Goal: Check status: Check status

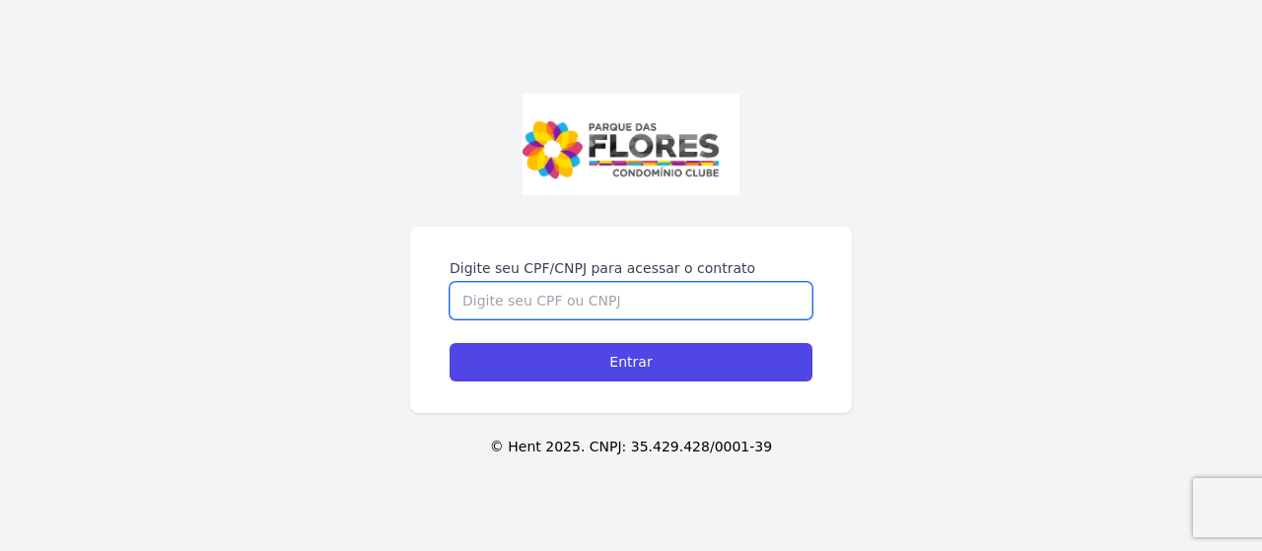
click at [578, 297] on input "Digite seu CPF/CNPJ para acessar o contrato" at bounding box center [631, 300] width 363 height 37
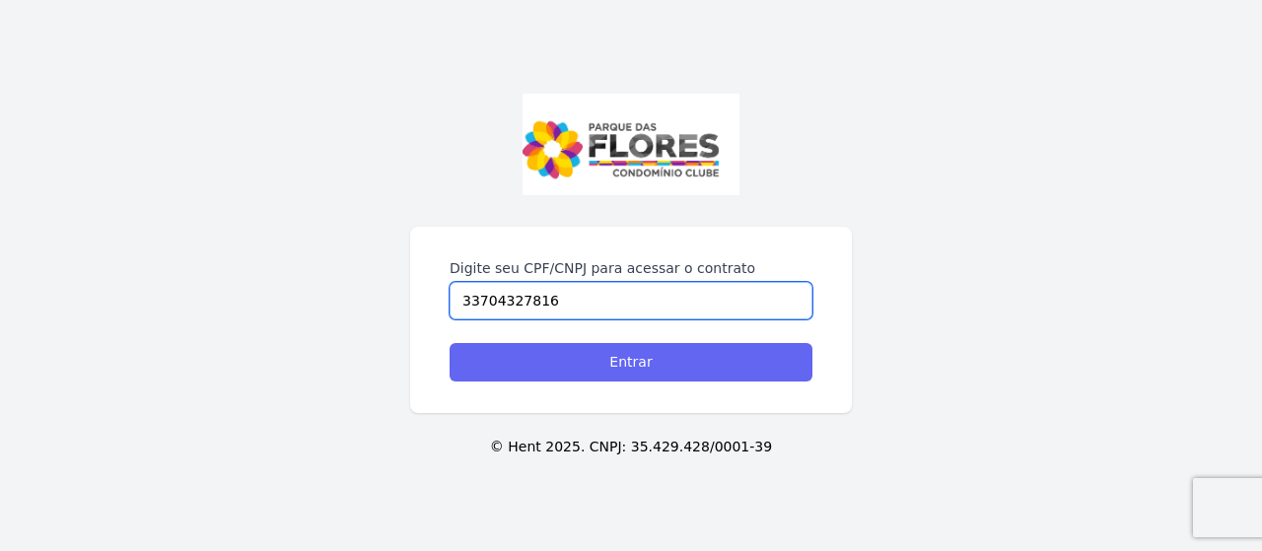
type input "33704327816"
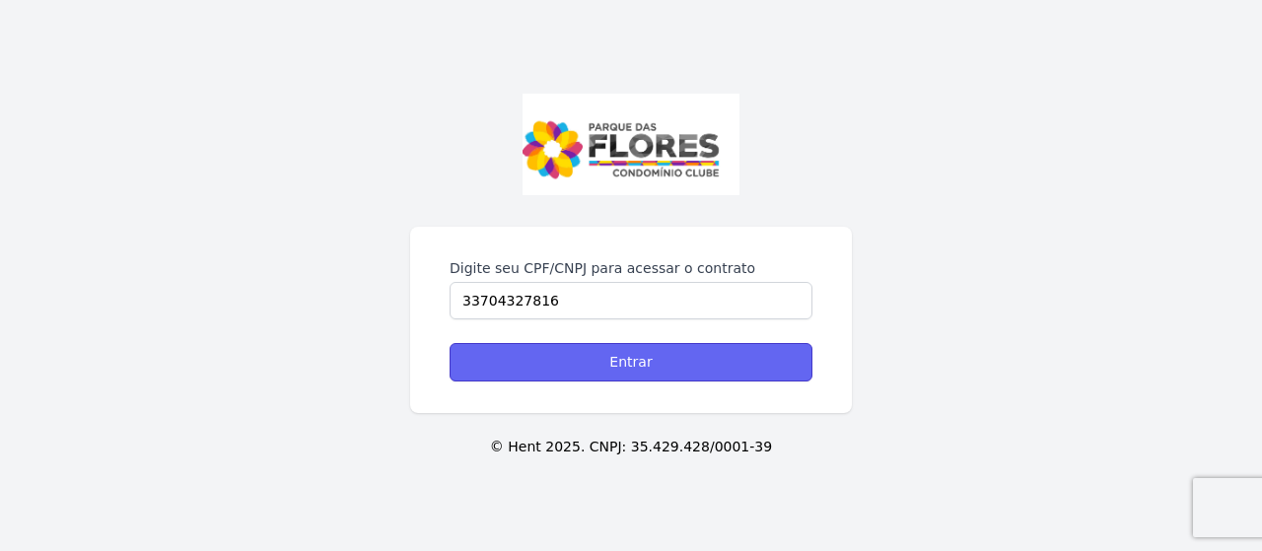
click at [476, 352] on input "Entrar" at bounding box center [631, 362] width 363 height 38
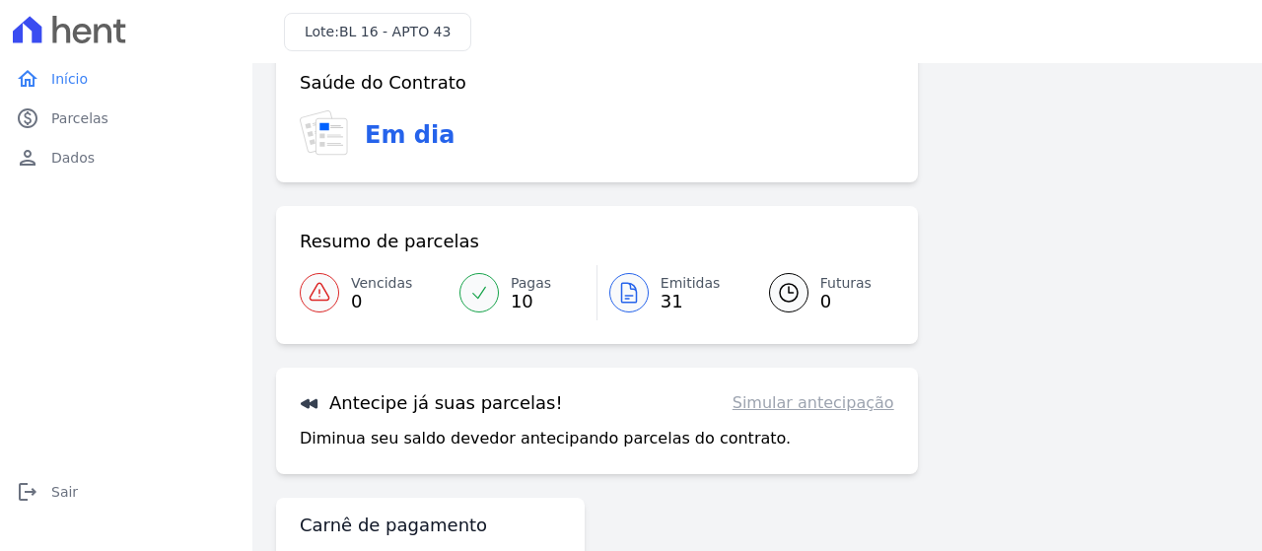
scroll to position [30, 0]
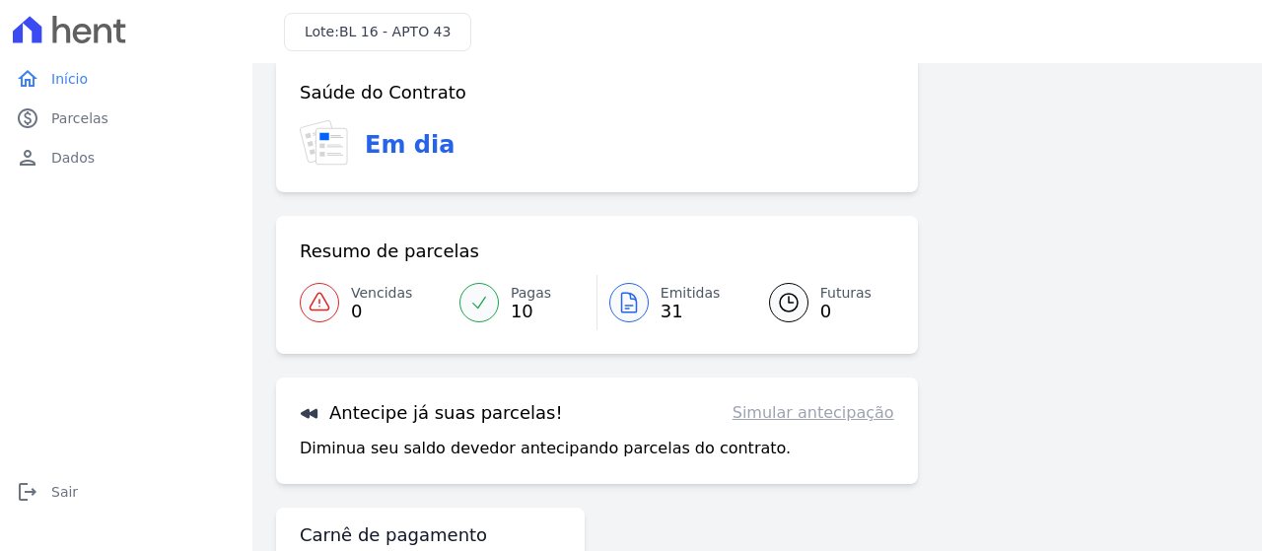
click at [484, 302] on icon at bounding box center [479, 303] width 20 height 20
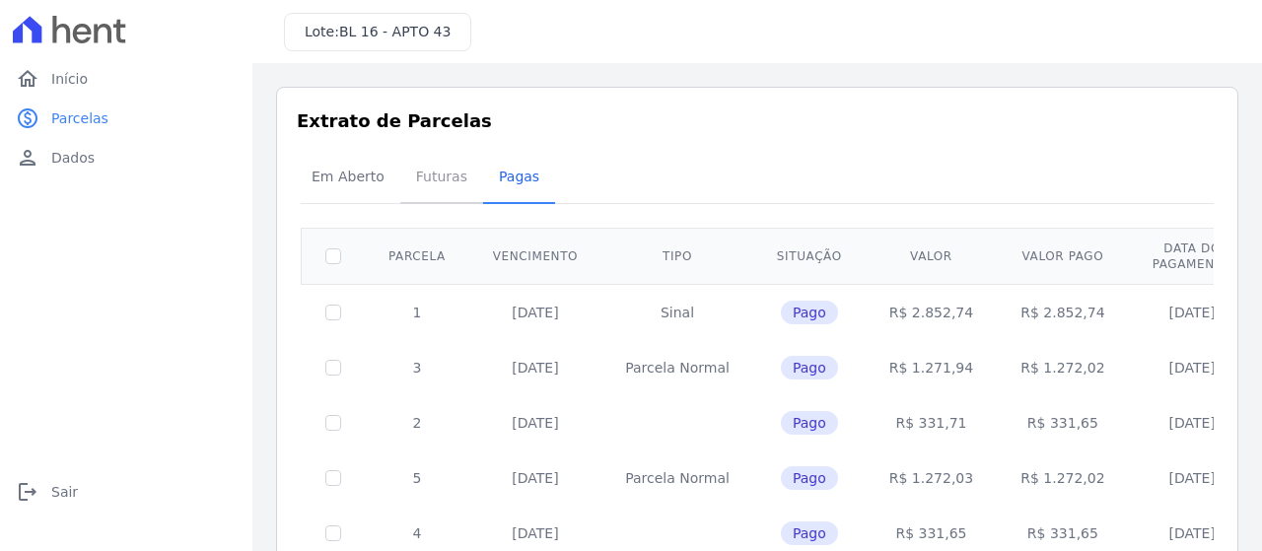
click at [437, 179] on span "Futuras" at bounding box center [441, 176] width 75 height 39
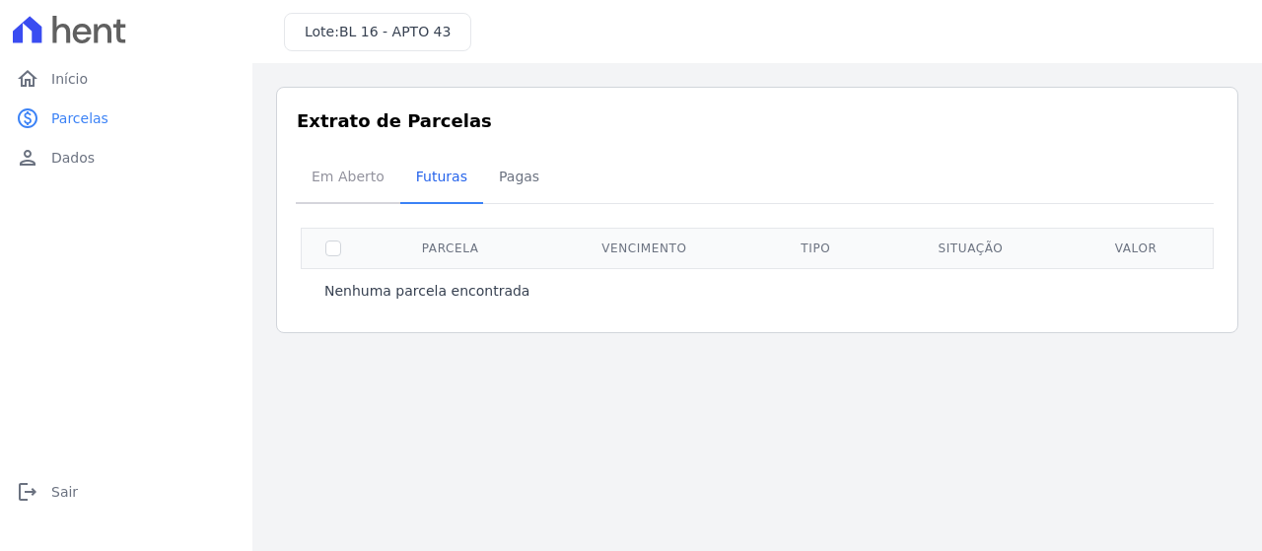
click at [359, 171] on span "Em Aberto" at bounding box center [348, 176] width 97 height 39
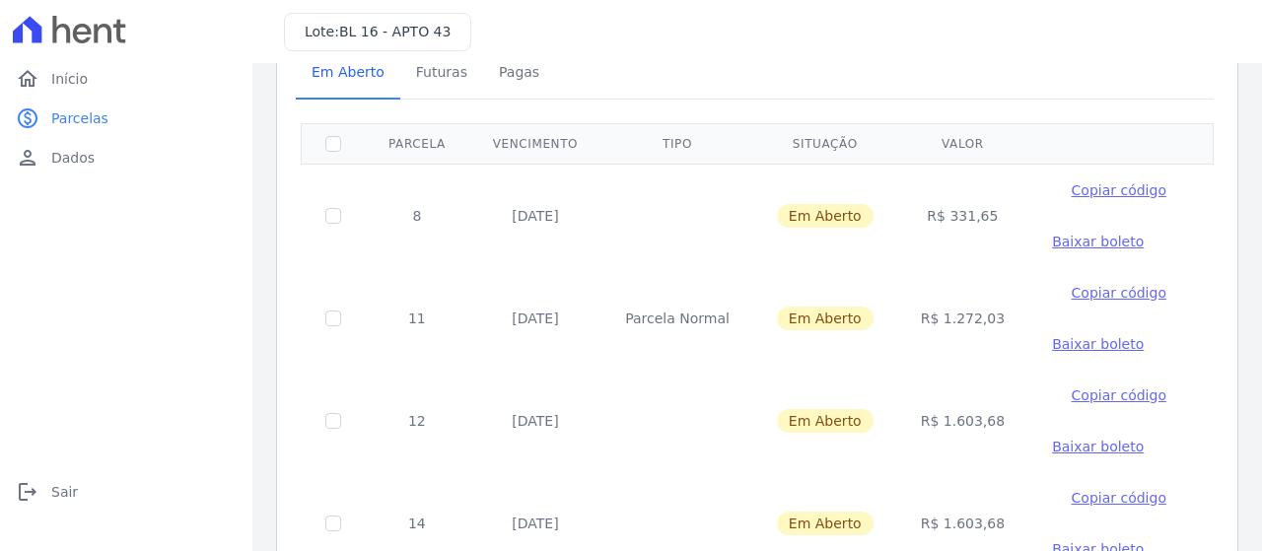
scroll to position [122, 0]
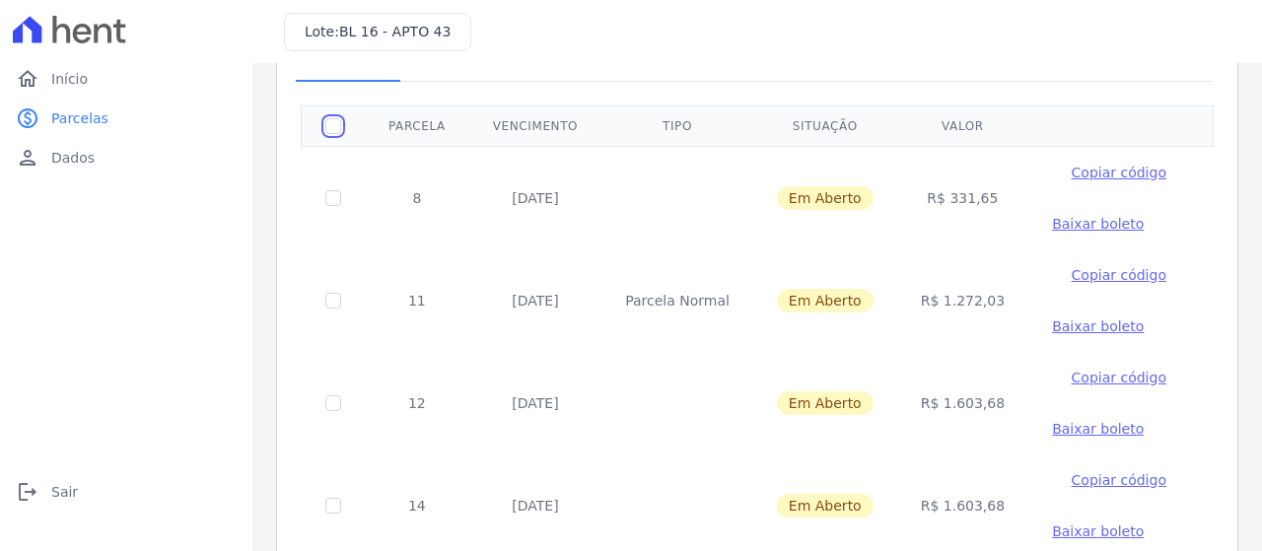
click at [329, 123] on input "checkbox" at bounding box center [333, 126] width 16 height 16
checkbox input "true"
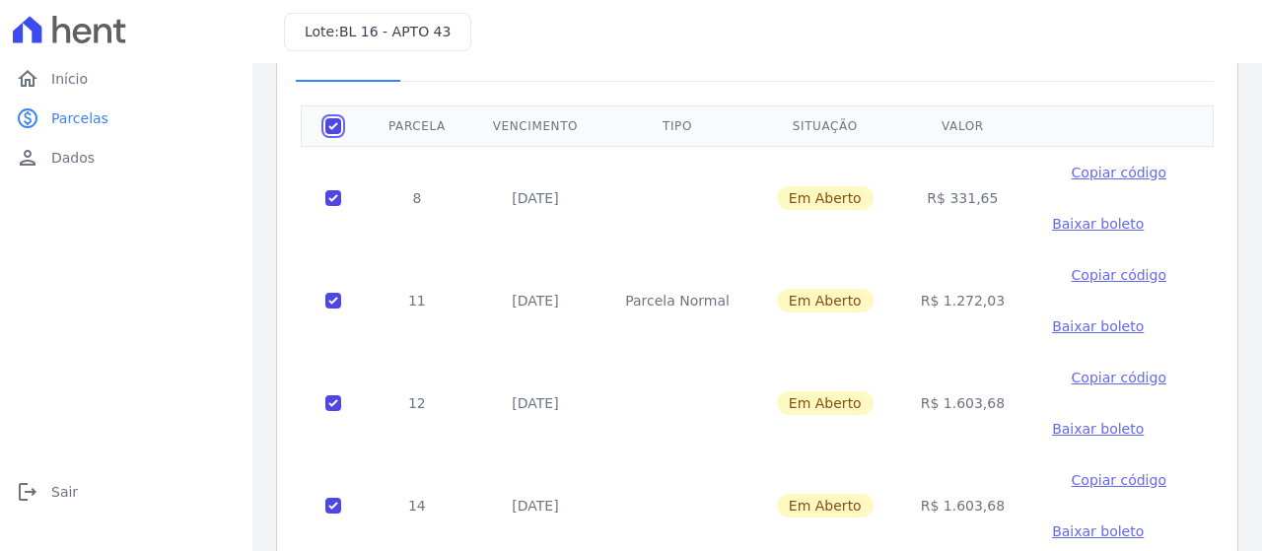
checkbox input "true"
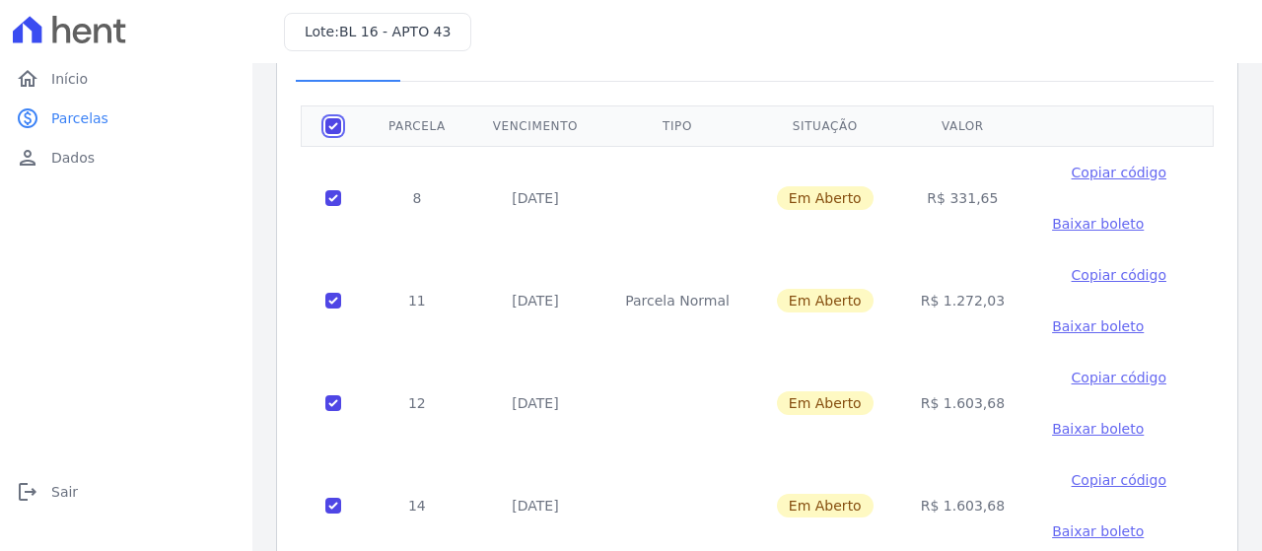
checkbox input "true"
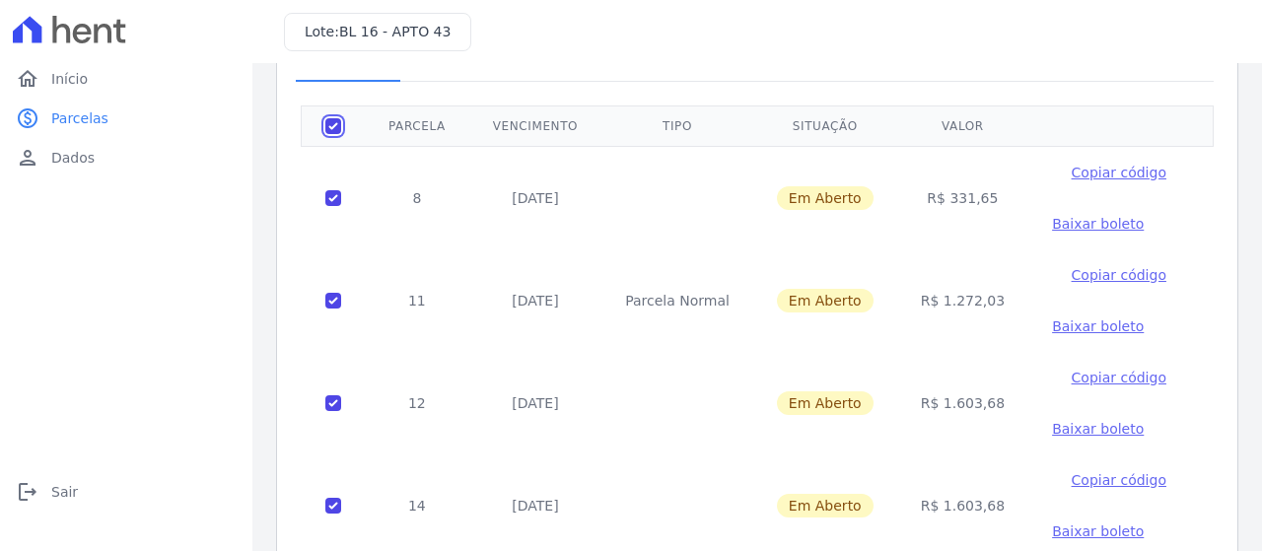
checkbox input "true"
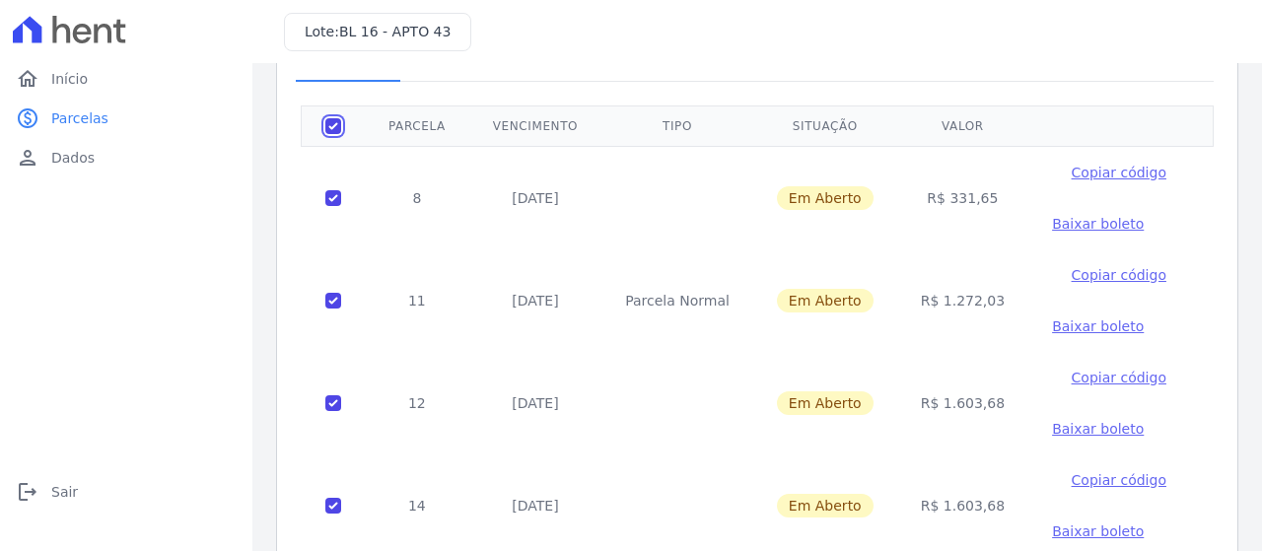
checkbox input "true"
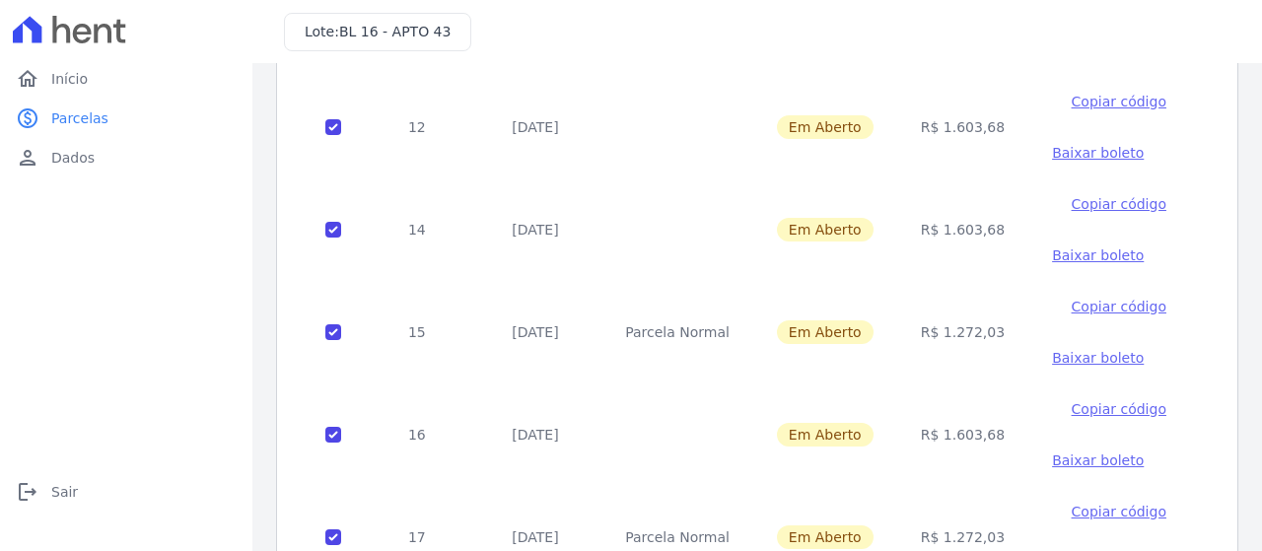
scroll to position [0, 0]
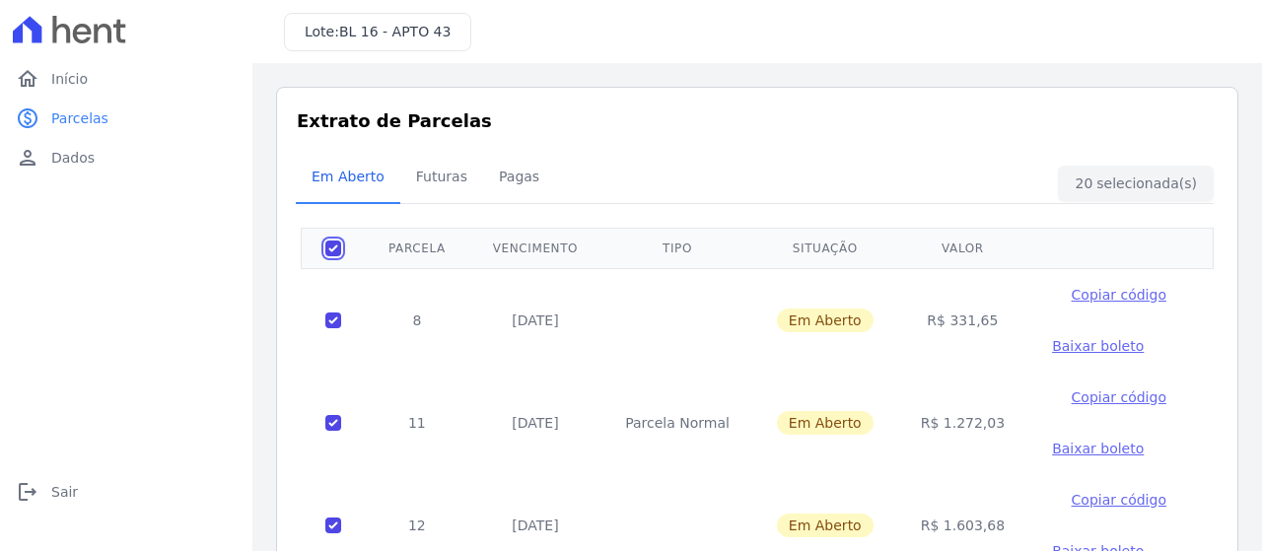
click at [332, 252] on input "checkbox" at bounding box center [333, 249] width 16 height 16
checkbox input "false"
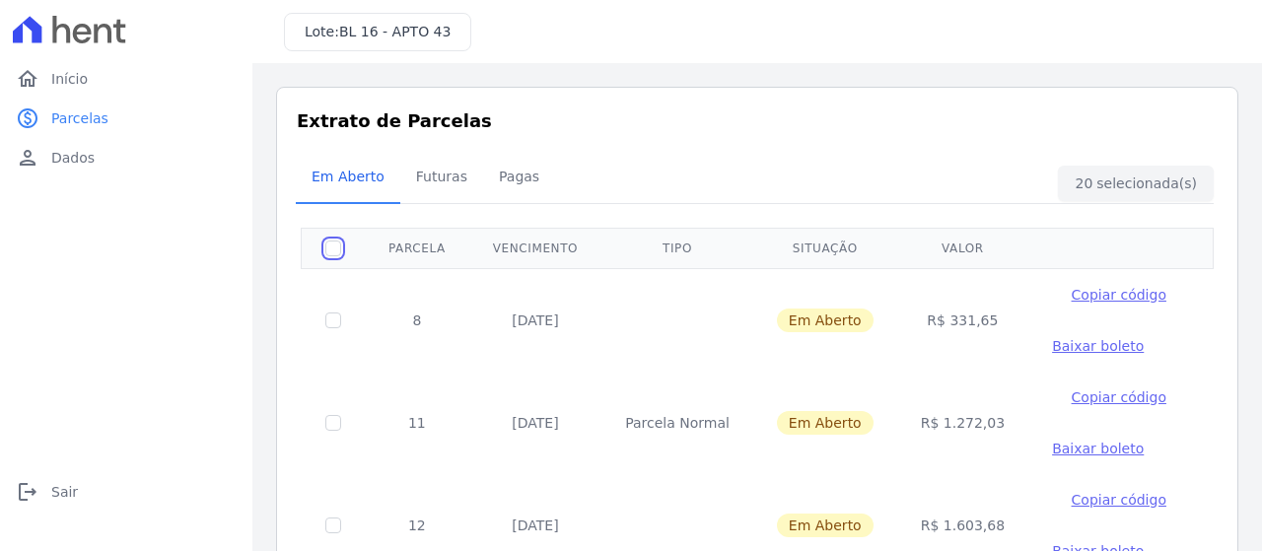
checkbox input "false"
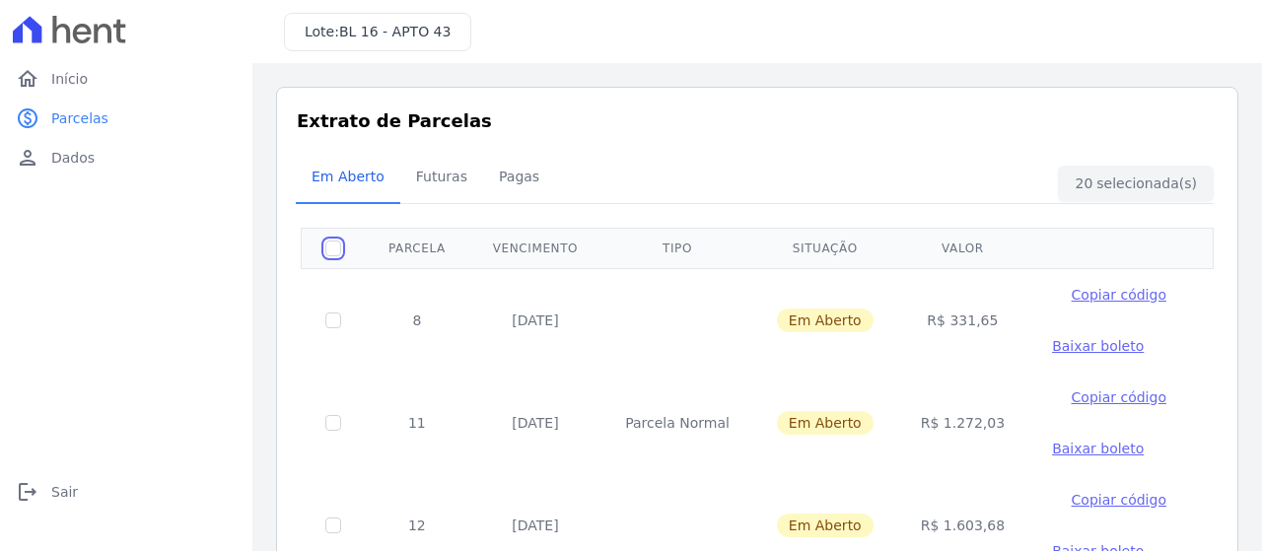
checkbox input "false"
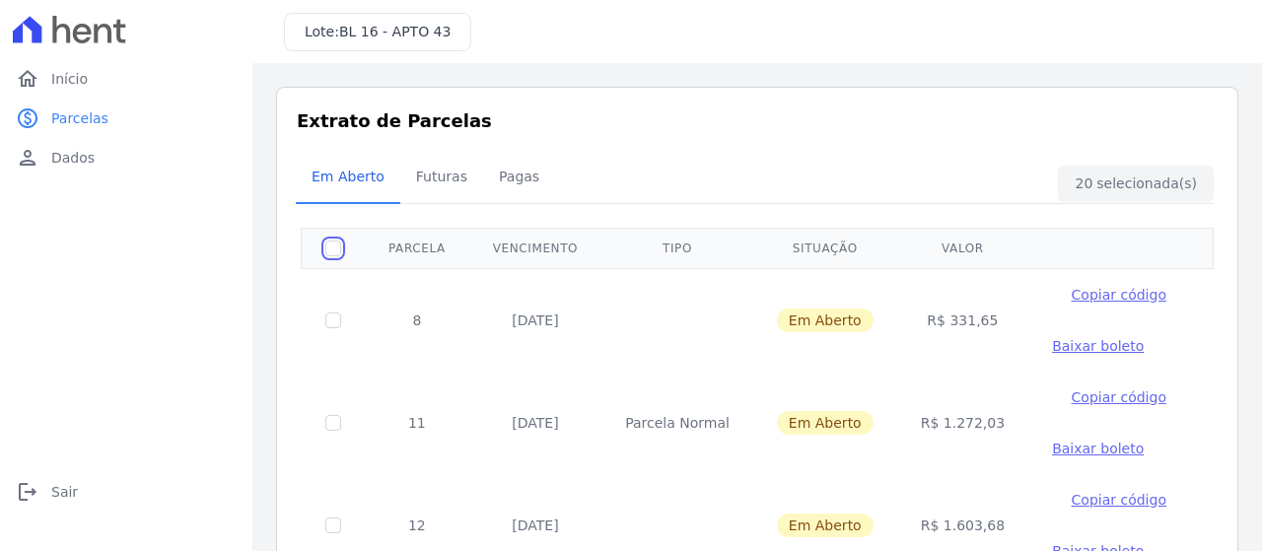
checkbox input "false"
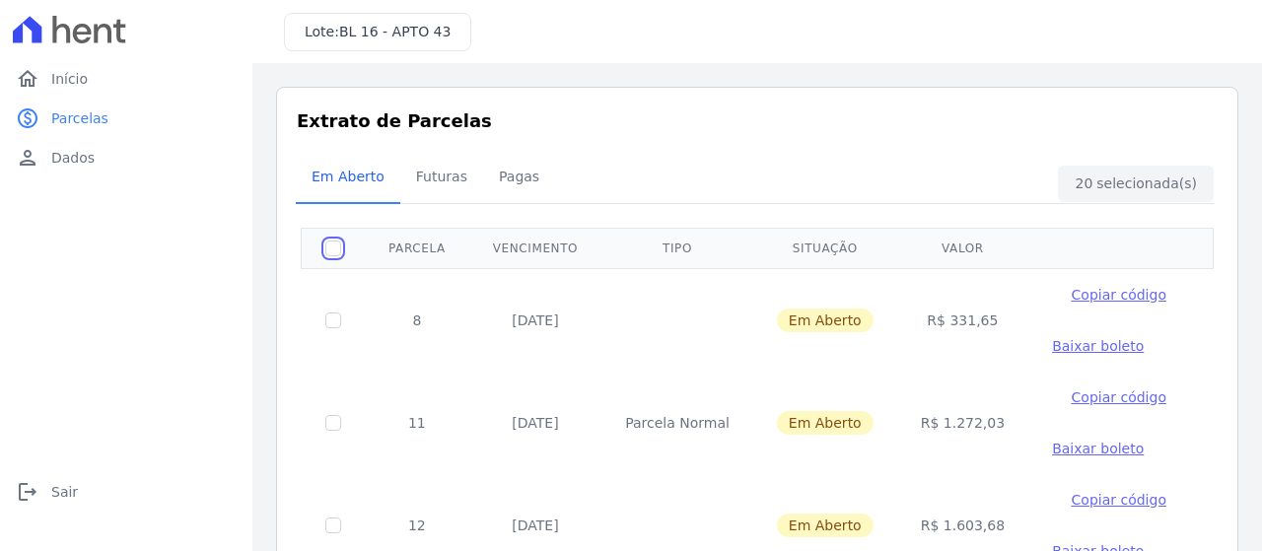
checkbox input "false"
click at [429, 182] on span "Futuras" at bounding box center [441, 176] width 75 height 39
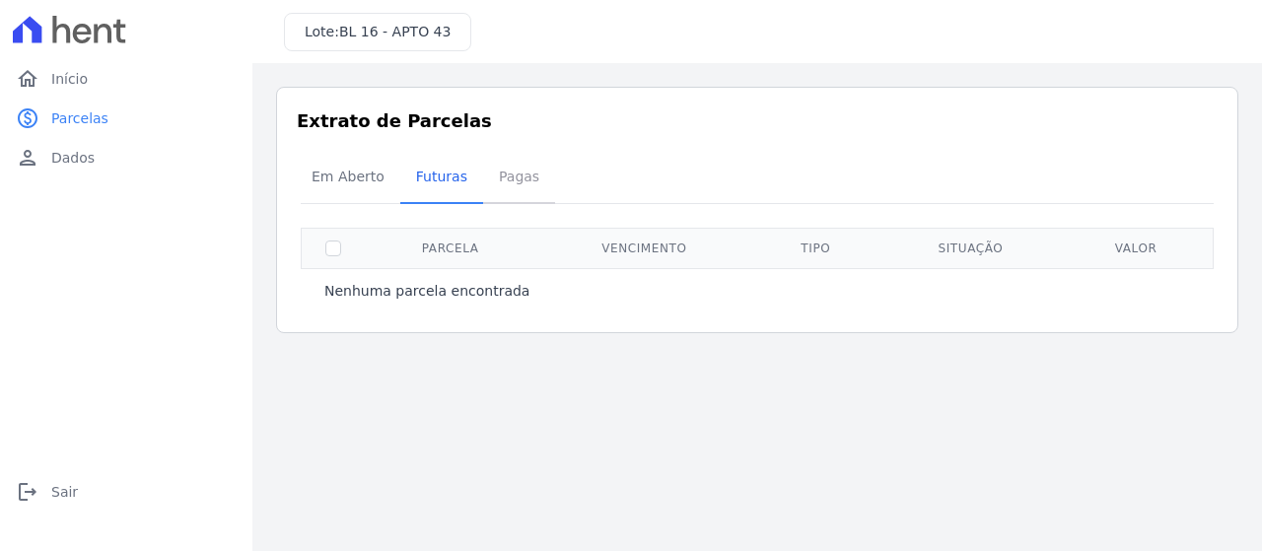
click at [499, 182] on span "Pagas" at bounding box center [519, 176] width 64 height 39
